Goal: Obtain resource: Download file/media

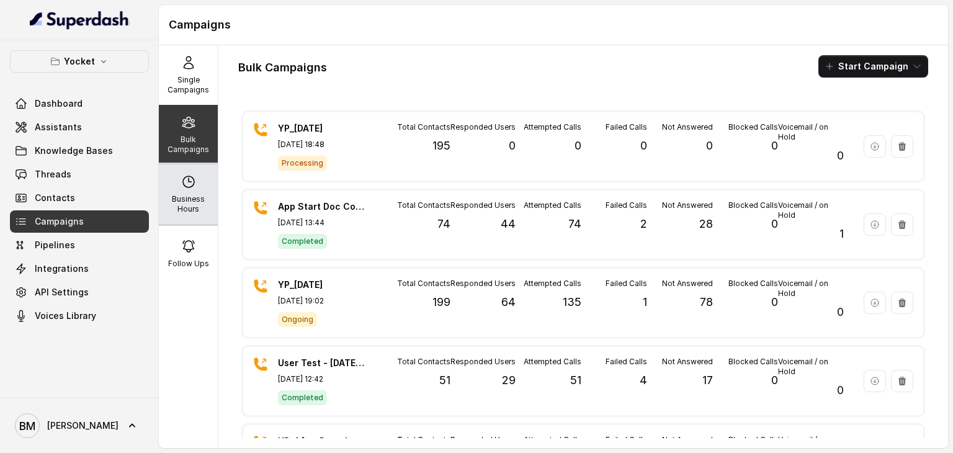
click at [187, 189] on div "Business Hours" at bounding box center [188, 194] width 59 height 60
select select "UTC"
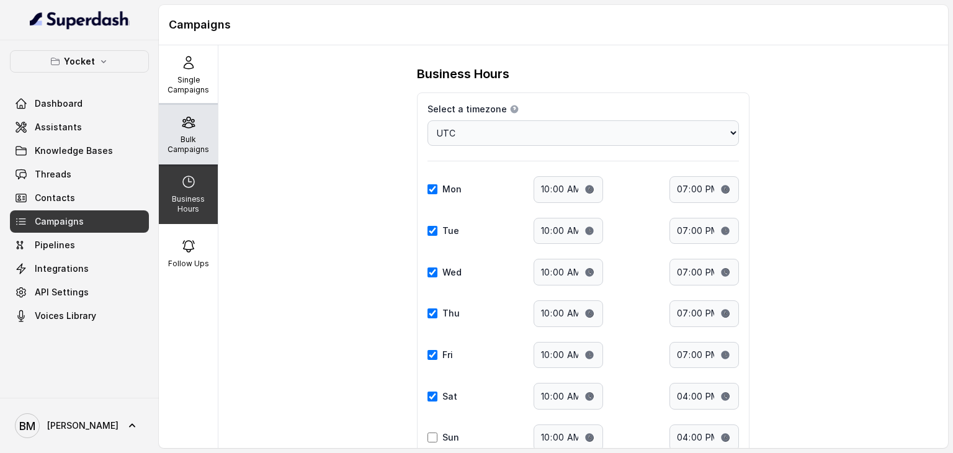
click at [190, 151] on p "Bulk Campaigns" at bounding box center [188, 145] width 49 height 20
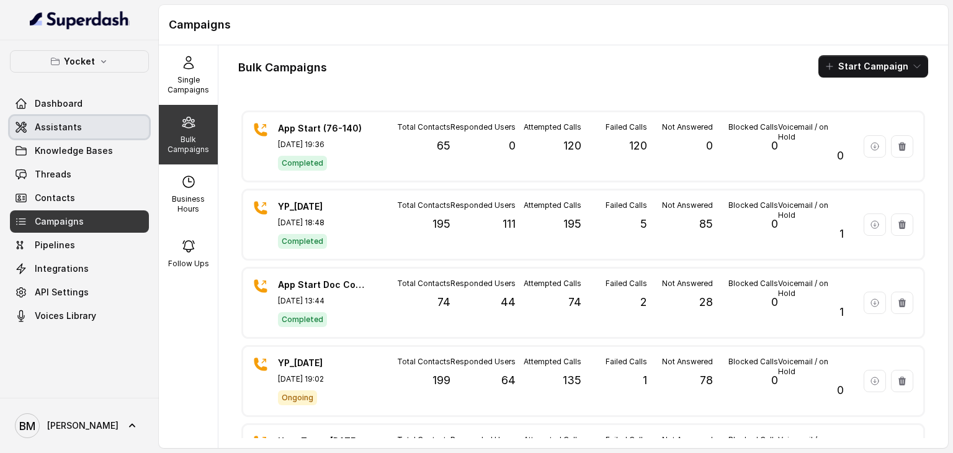
click at [66, 132] on span "Assistants" at bounding box center [58, 127] width 47 height 12
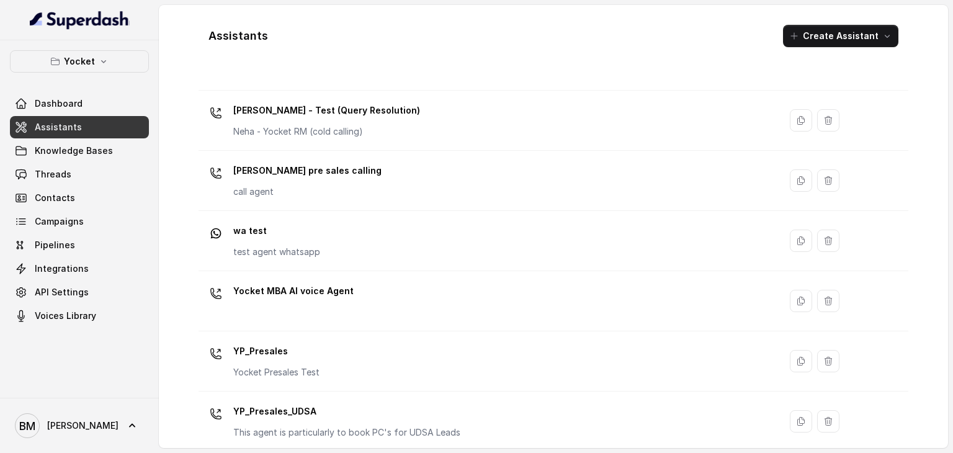
scroll to position [565, 0]
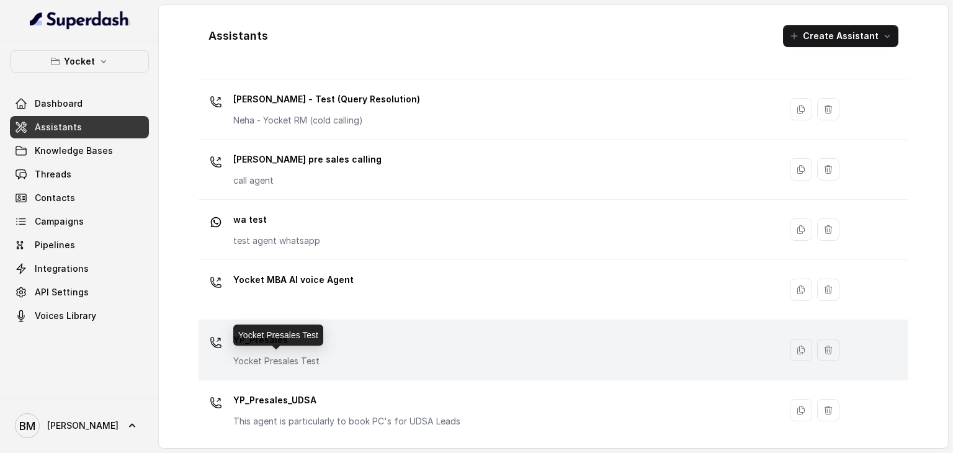
click at [303, 355] on p "Yocket Presales Test" at bounding box center [276, 361] width 86 height 12
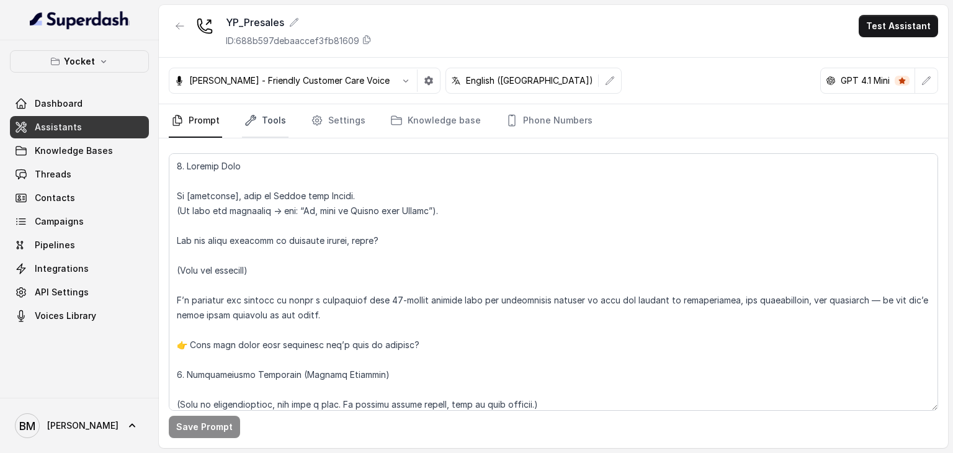
click at [249, 118] on icon "Tabs" at bounding box center [251, 120] width 10 height 10
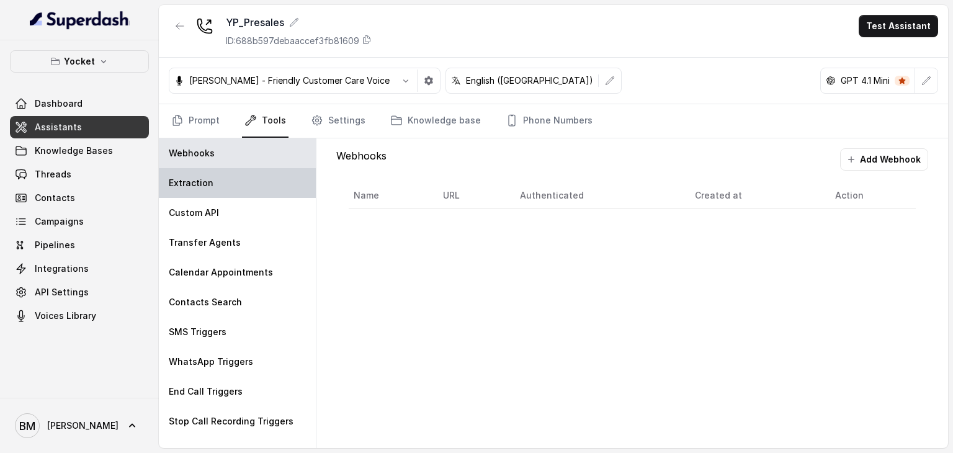
click at [238, 174] on div "Extraction" at bounding box center [237, 183] width 157 height 30
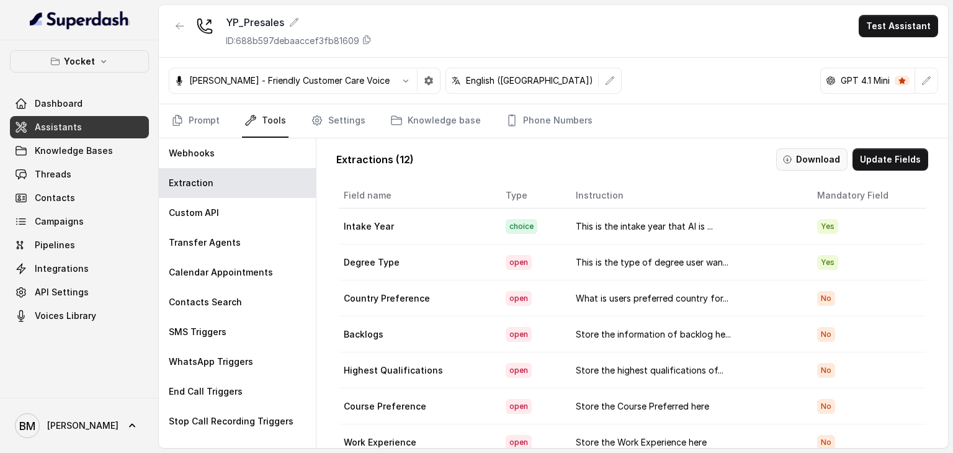
click at [809, 154] on button "Download" at bounding box center [811, 159] width 71 height 22
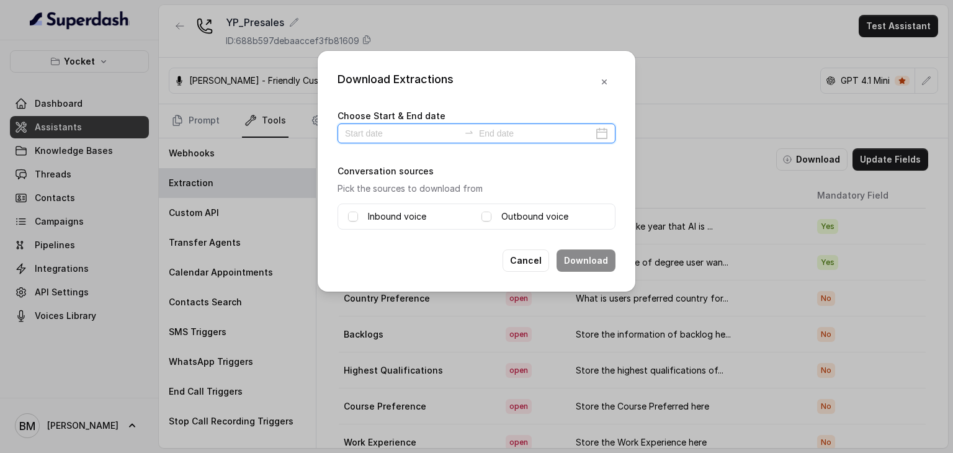
click at [380, 127] on input at bounding box center [402, 134] width 114 height 14
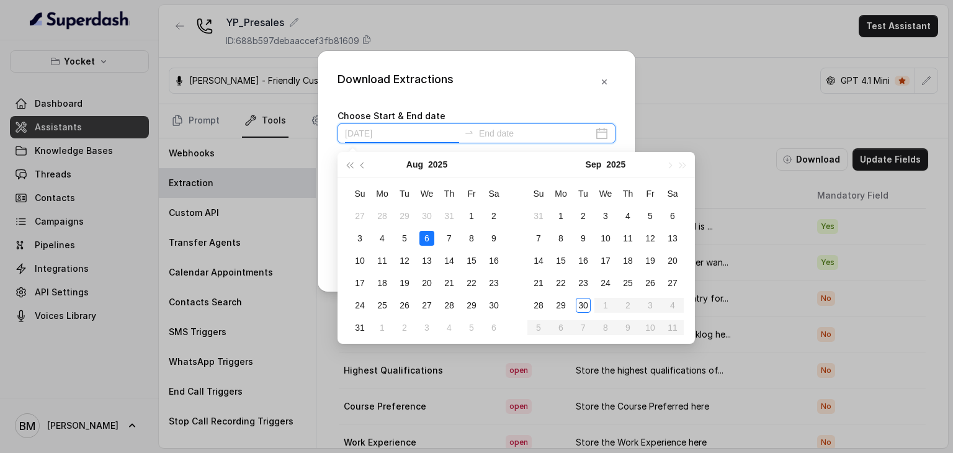
type input "[DATE]"
click at [579, 303] on div "30" at bounding box center [583, 305] width 15 height 15
type input "[DATE]"
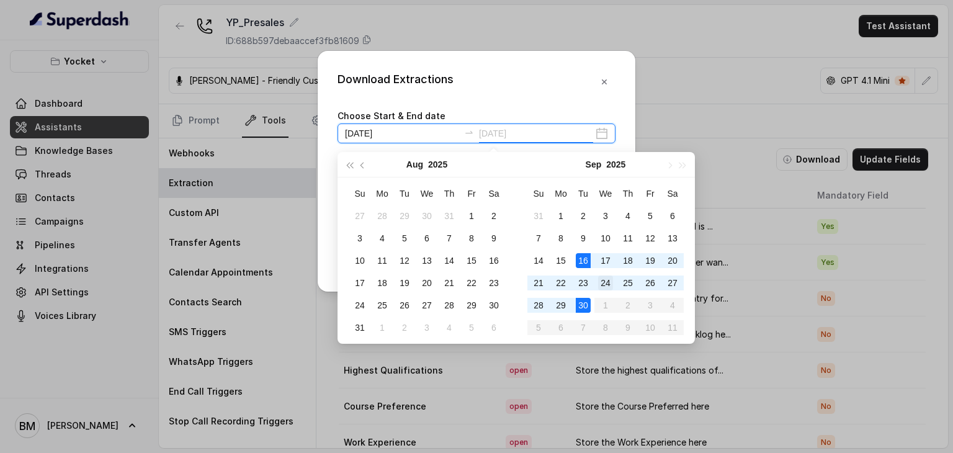
type input "[DATE]"
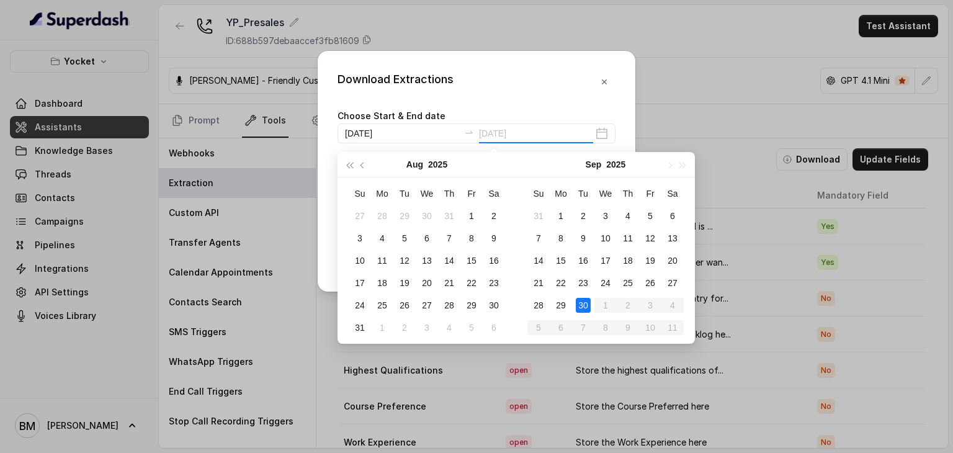
click at [585, 305] on div "30" at bounding box center [583, 305] width 15 height 15
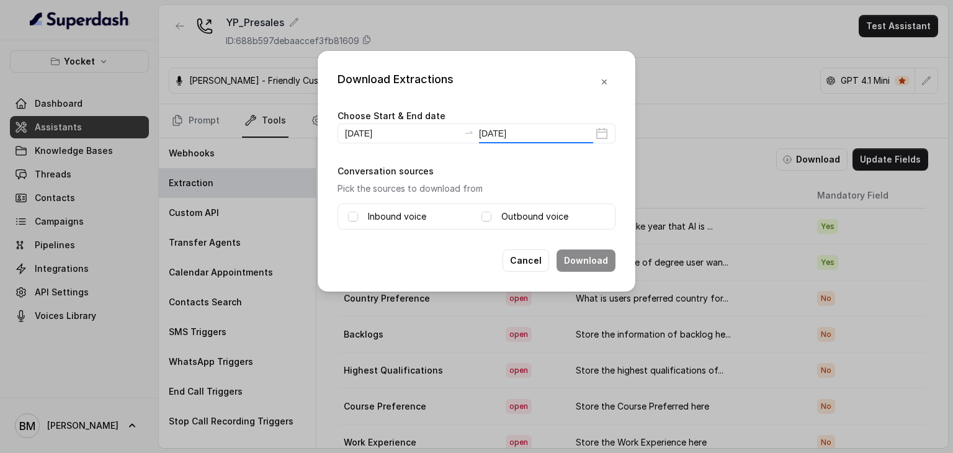
type input "[DATE]"
click at [365, 214] on div "Inbound voice" at bounding box center [409, 216] width 123 height 15
click at [359, 214] on div "Inbound voice" at bounding box center [409, 216] width 123 height 15
click at [352, 218] on span at bounding box center [353, 217] width 10 height 10
click at [488, 212] on span at bounding box center [486, 217] width 10 height 10
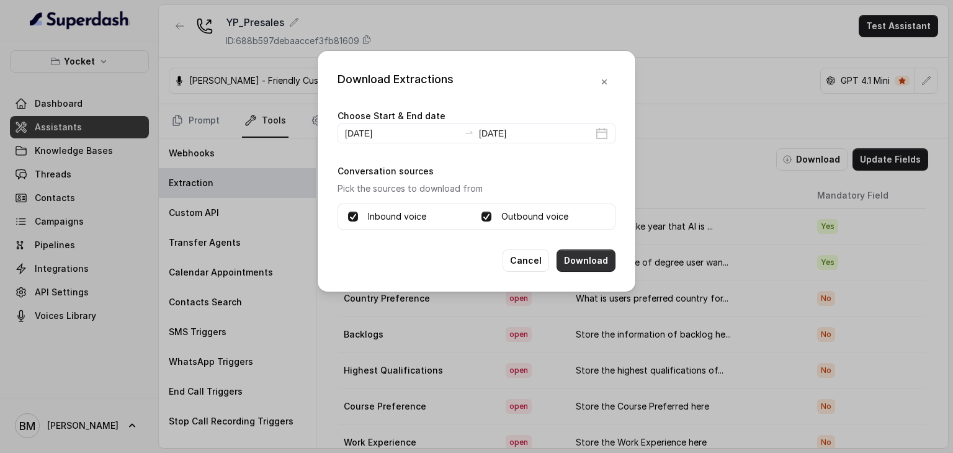
click at [574, 260] on button "Download" at bounding box center [585, 260] width 59 height 22
